Goal: Task Accomplishment & Management: Use online tool/utility

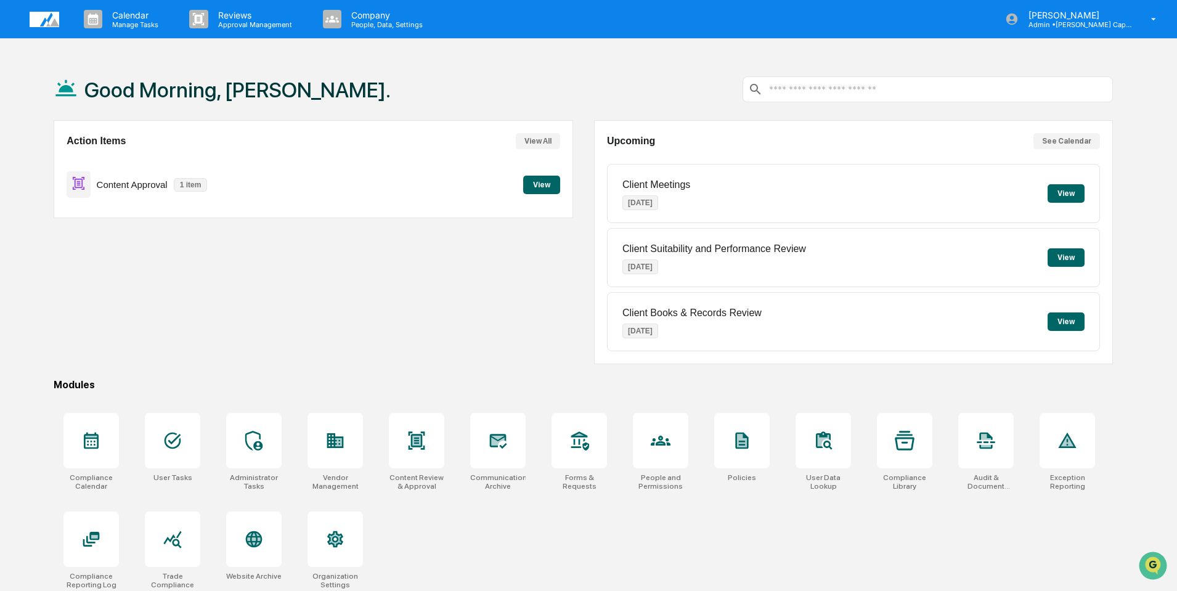
click at [537, 185] on button "View" at bounding box center [541, 185] width 37 height 18
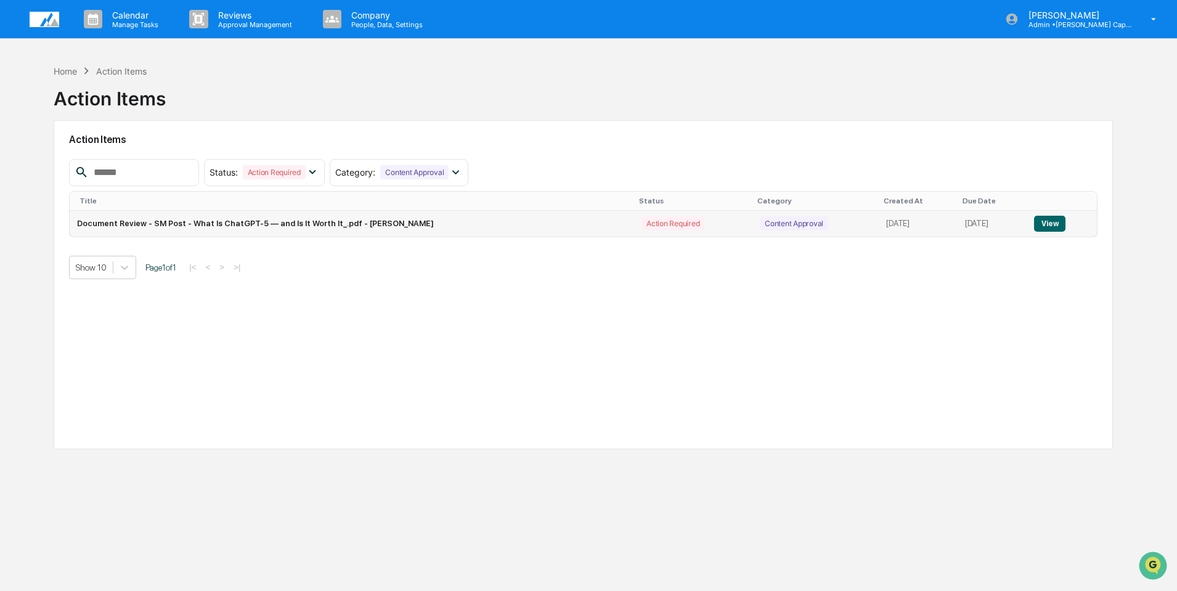
click at [1050, 224] on button "View" at bounding box center [1049, 224] width 31 height 16
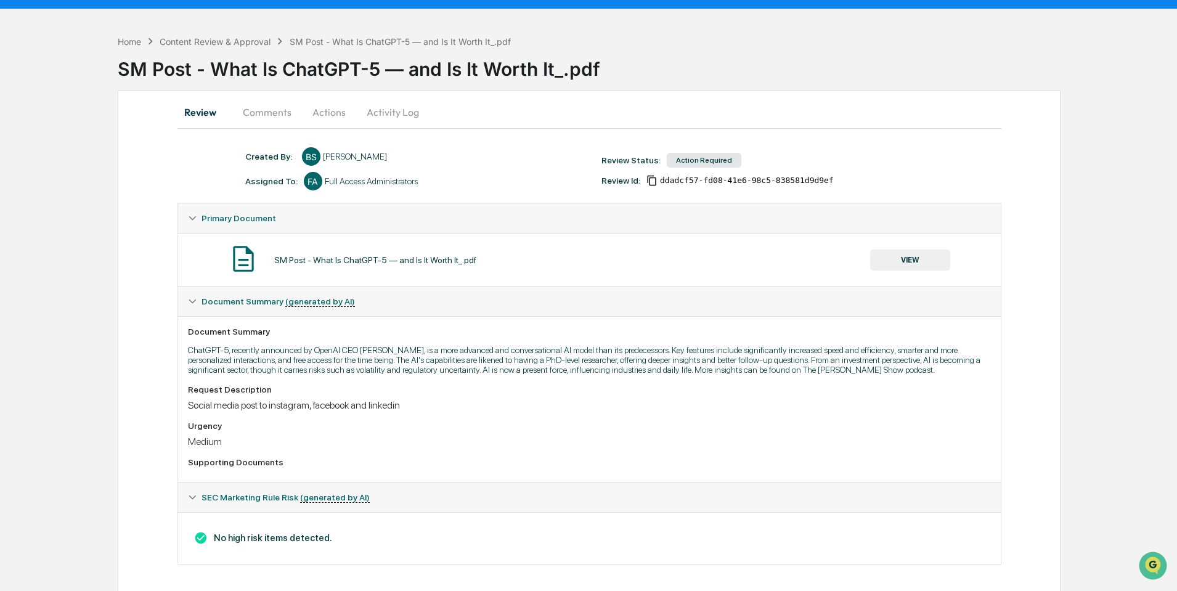
scroll to position [35, 0]
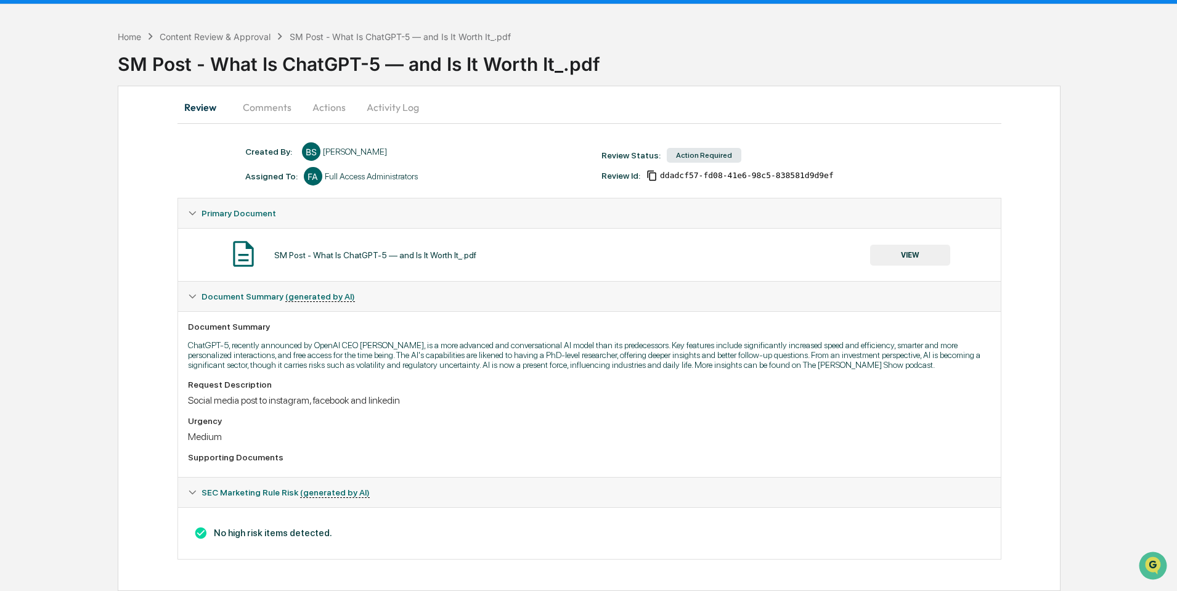
click at [907, 251] on button "VIEW" at bounding box center [910, 255] width 80 height 21
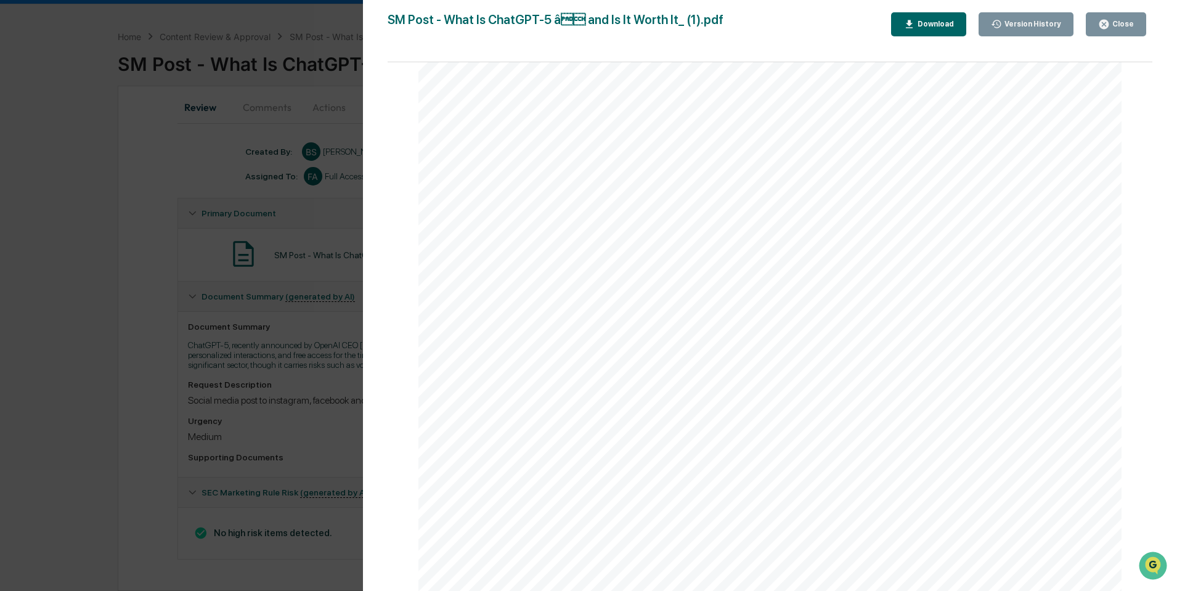
scroll to position [1071, 0]
click at [1129, 17] on button "Close" at bounding box center [1116, 24] width 60 height 24
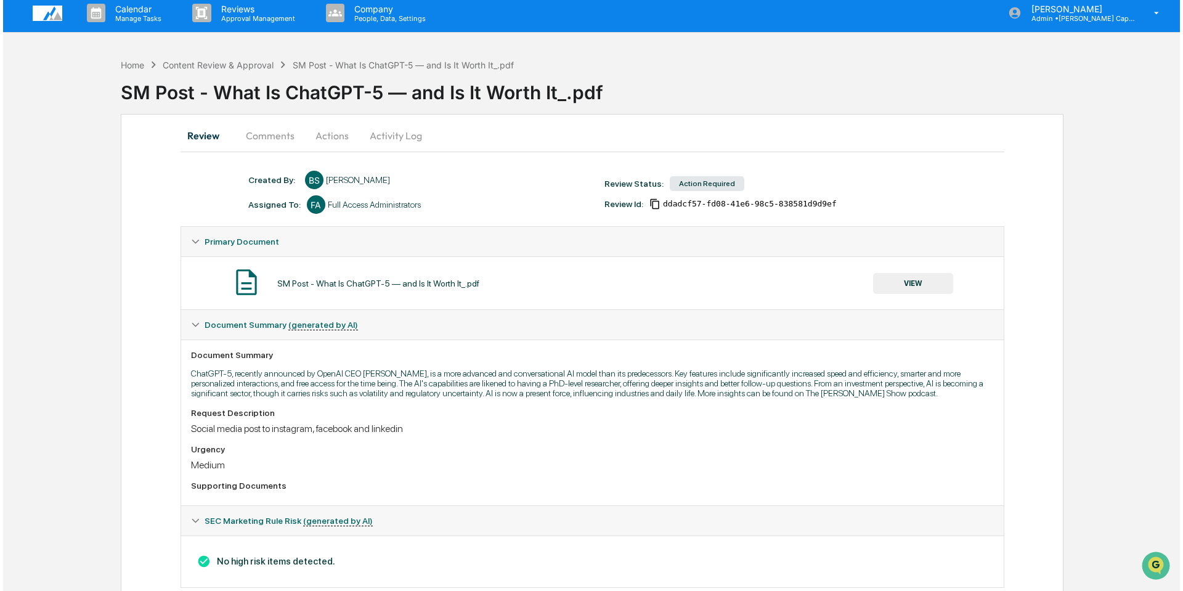
scroll to position [0, 0]
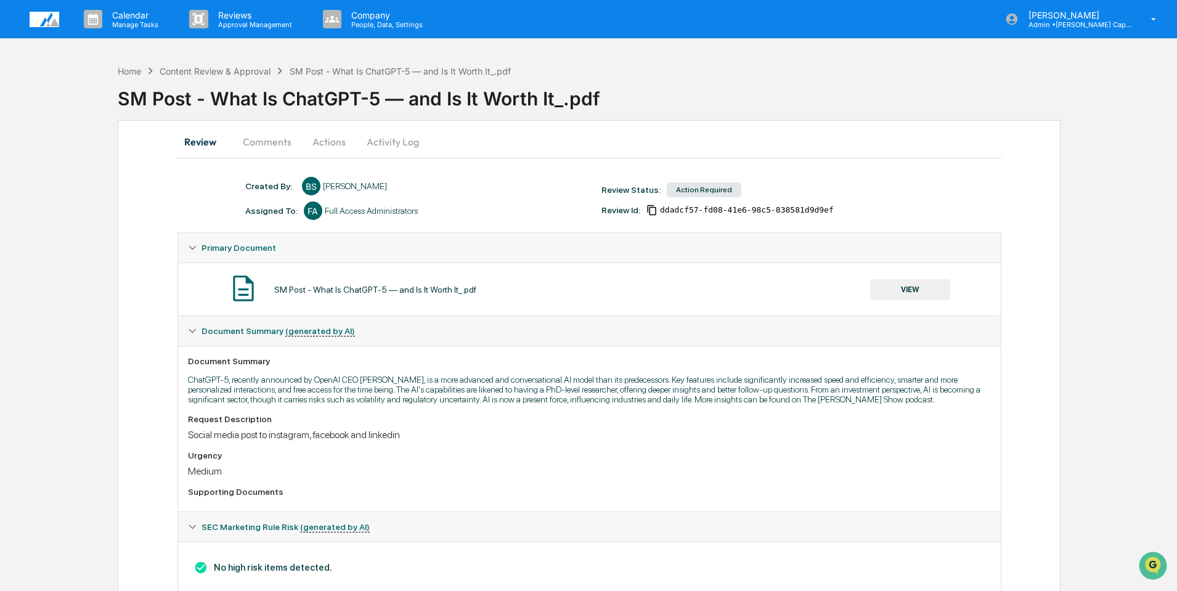
click at [694, 190] on div "Action Required" at bounding box center [704, 189] width 75 height 15
click at [266, 144] on button "Comments" at bounding box center [267, 142] width 68 height 30
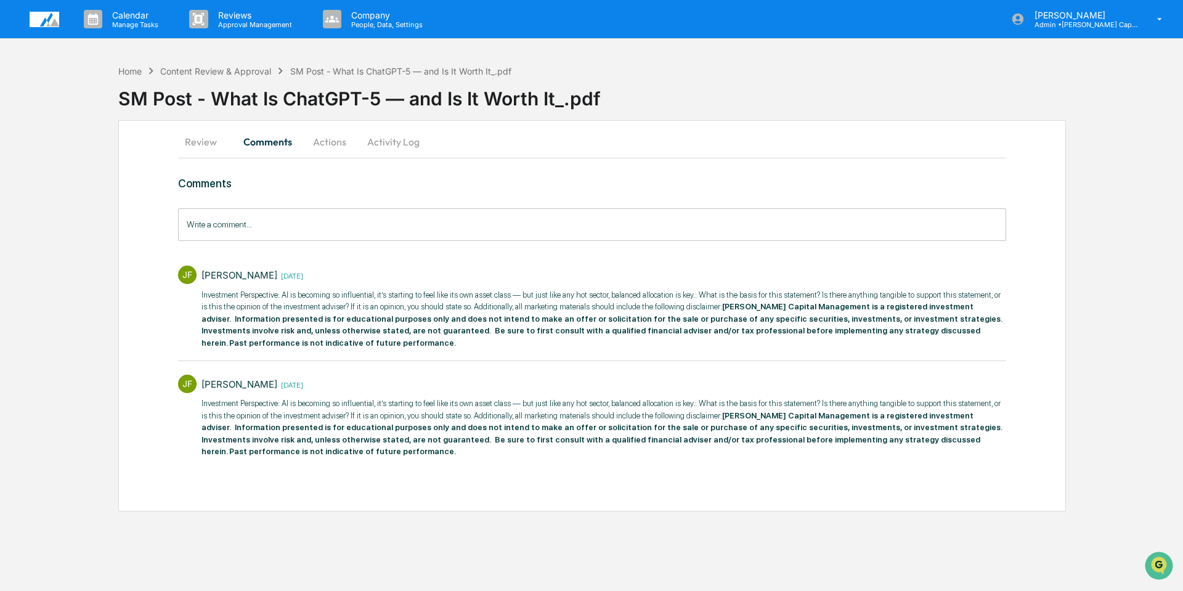
click at [330, 139] on button "Actions" at bounding box center [329, 142] width 55 height 30
